Goal: Information Seeking & Learning: Check status

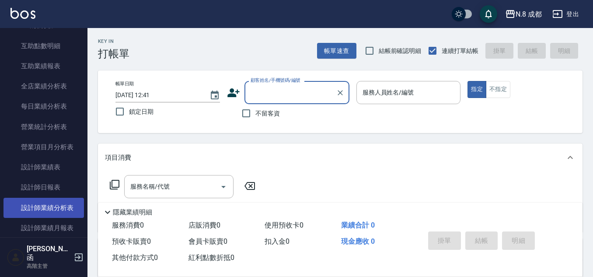
scroll to position [306, 0]
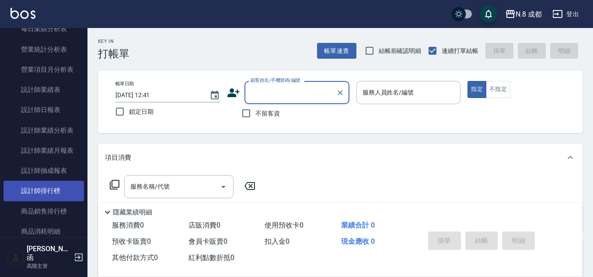
click at [45, 186] on link "設計師排行榜" at bounding box center [43, 191] width 80 height 20
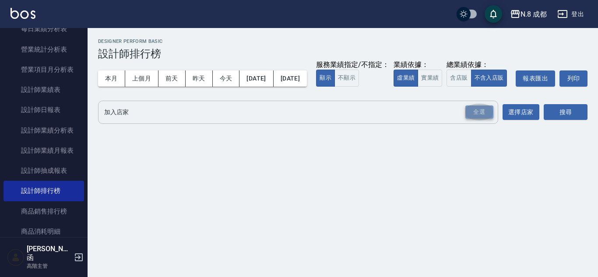
click at [474, 119] on div "全選" at bounding box center [479, 112] width 28 height 14
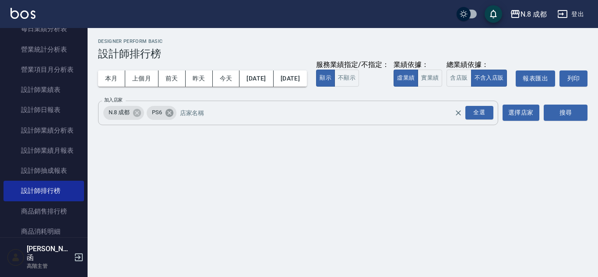
click at [168, 116] on icon at bounding box center [169, 112] width 8 height 8
click at [580, 121] on button "搜尋" at bounding box center [565, 113] width 44 height 16
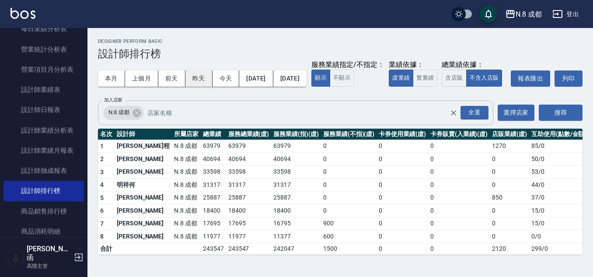
click at [190, 81] on button "昨天" at bounding box center [198, 78] width 27 height 16
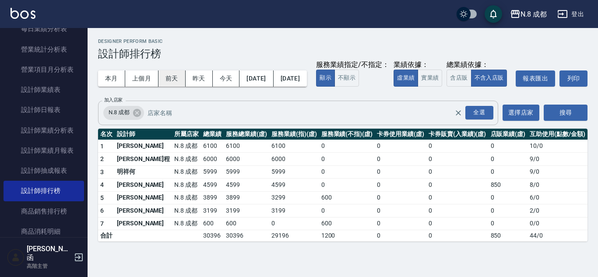
click at [170, 74] on button "前天" at bounding box center [171, 78] width 27 height 16
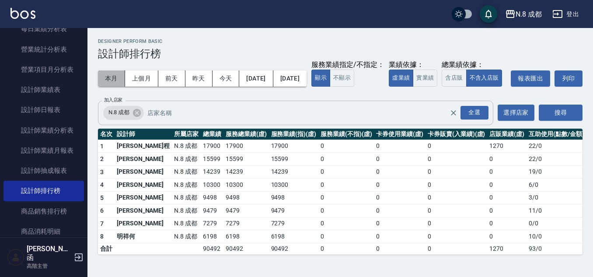
click at [108, 80] on button "本月" at bounding box center [111, 78] width 27 height 16
